Goal: Task Accomplishment & Management: Complete application form

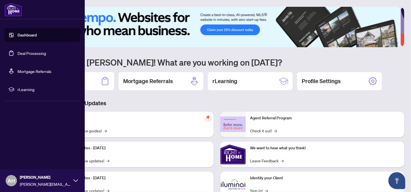
click at [28, 52] on link "Deal Processing" at bounding box center [32, 53] width 29 height 5
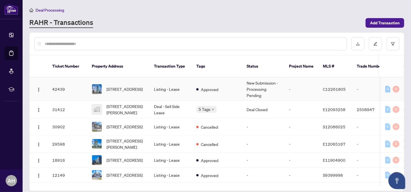
click at [222, 80] on td "Approved" at bounding box center [217, 88] width 50 height 23
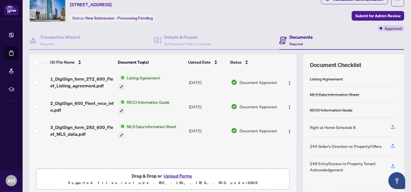
scroll to position [44, 0]
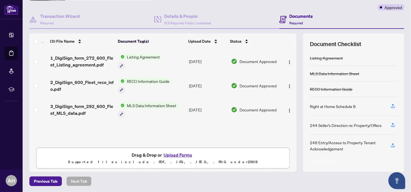
click at [173, 155] on button "Upload Forms" at bounding box center [178, 154] width 32 height 7
click at [173, 154] on button "Upload Forms" at bounding box center [178, 154] width 32 height 7
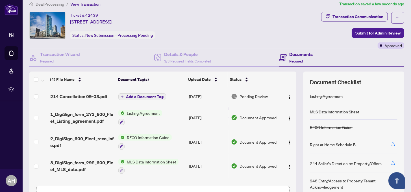
scroll to position [0, 0]
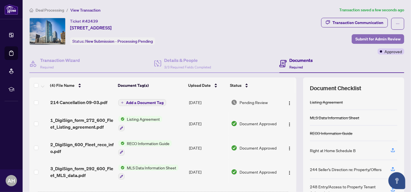
click at [363, 38] on span "Submit for Admin Review" at bounding box center [378, 39] width 45 height 9
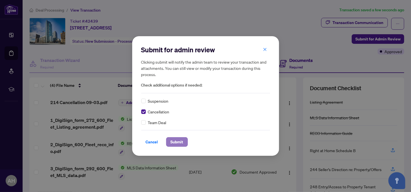
click at [181, 143] on span "Submit" at bounding box center [177, 141] width 13 height 9
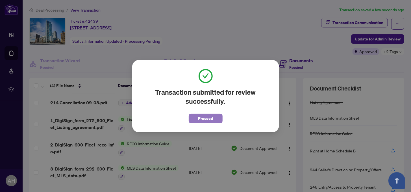
click at [203, 119] on span "Proceed" at bounding box center [205, 118] width 15 height 9
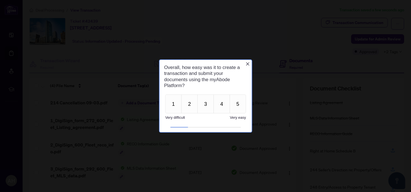
click at [238, 118] on span "Very easy" at bounding box center [238, 117] width 16 height 4
click at [241, 108] on button "5" at bounding box center [238, 103] width 16 height 19
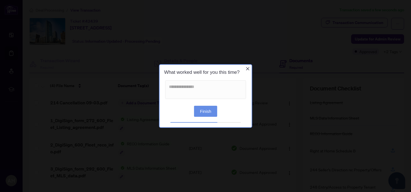
click at [202, 112] on button "Finish" at bounding box center [205, 110] width 23 height 11
